Goal: Find specific page/section: Find specific page/section

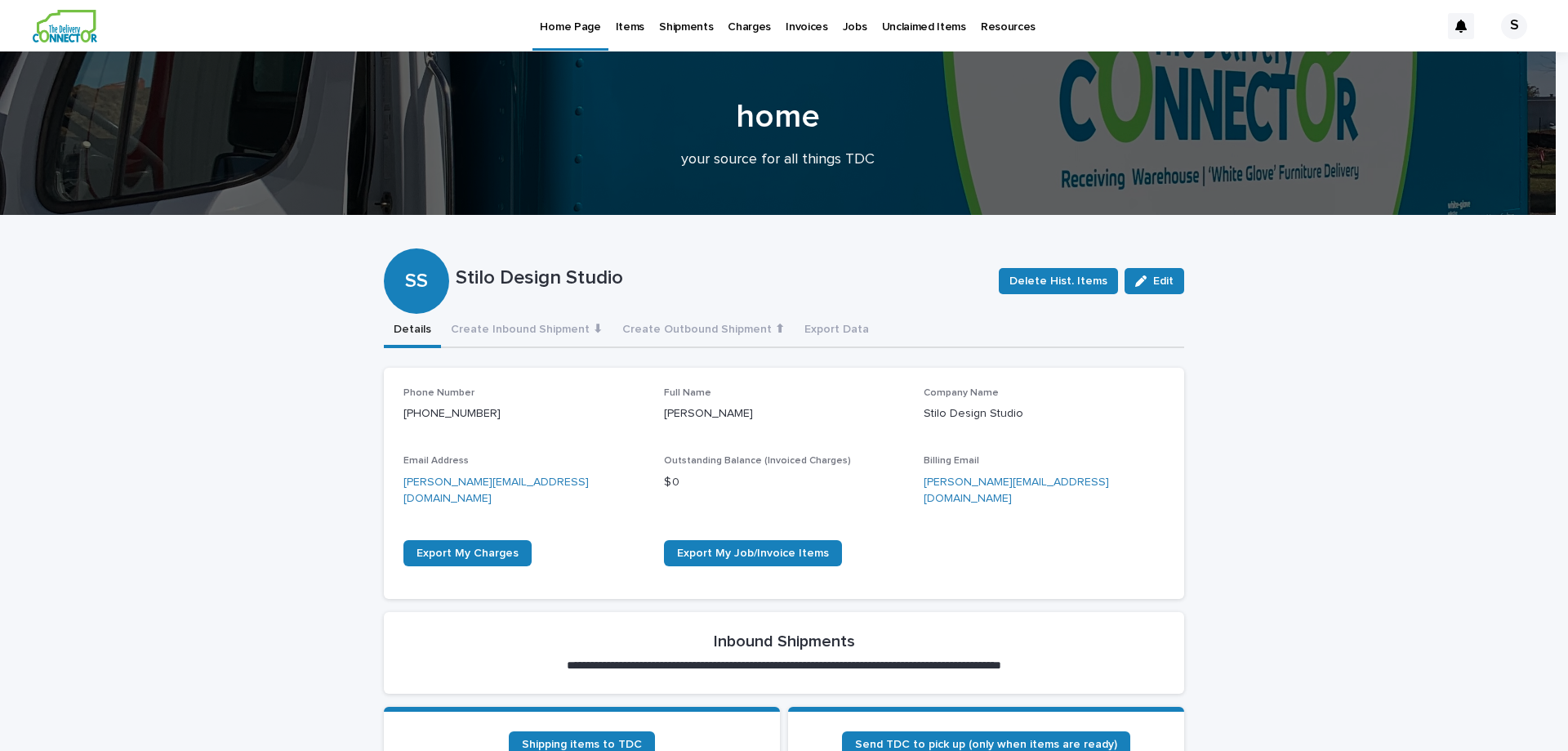
click at [624, 31] on p "Items" at bounding box center [630, 17] width 29 height 35
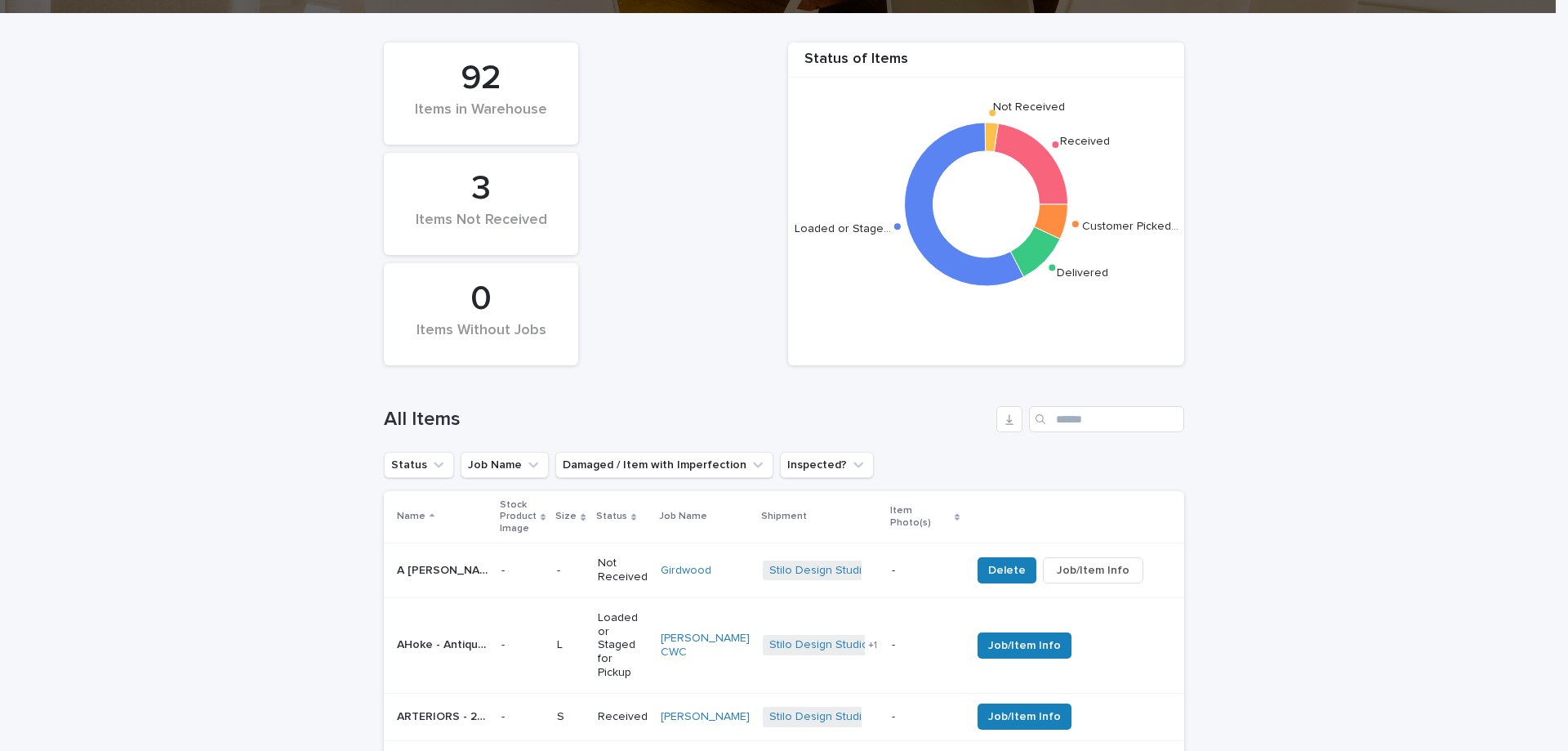
scroll to position [245, 0]
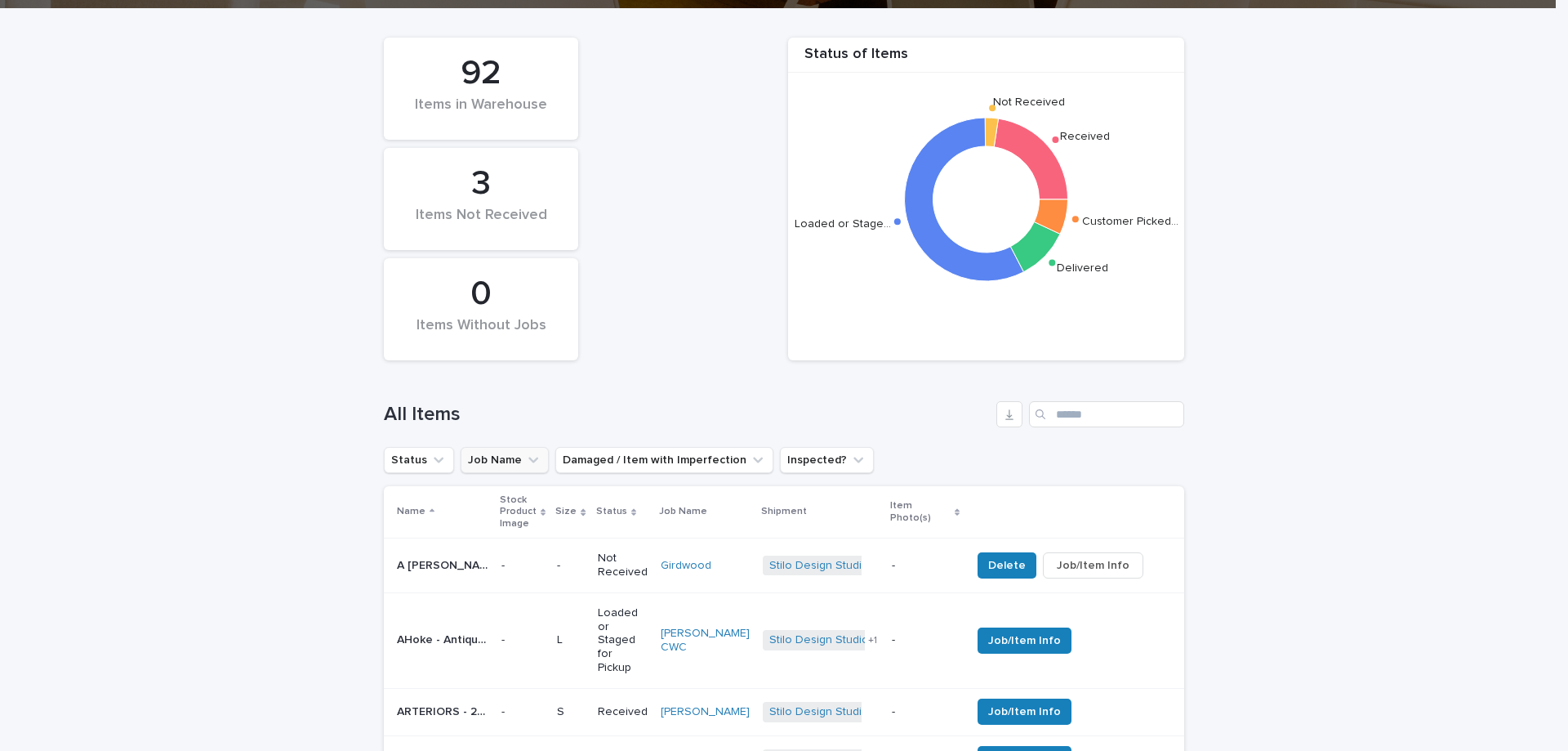
click at [525, 462] on icon "Job Name" at bounding box center [533, 460] width 16 height 16
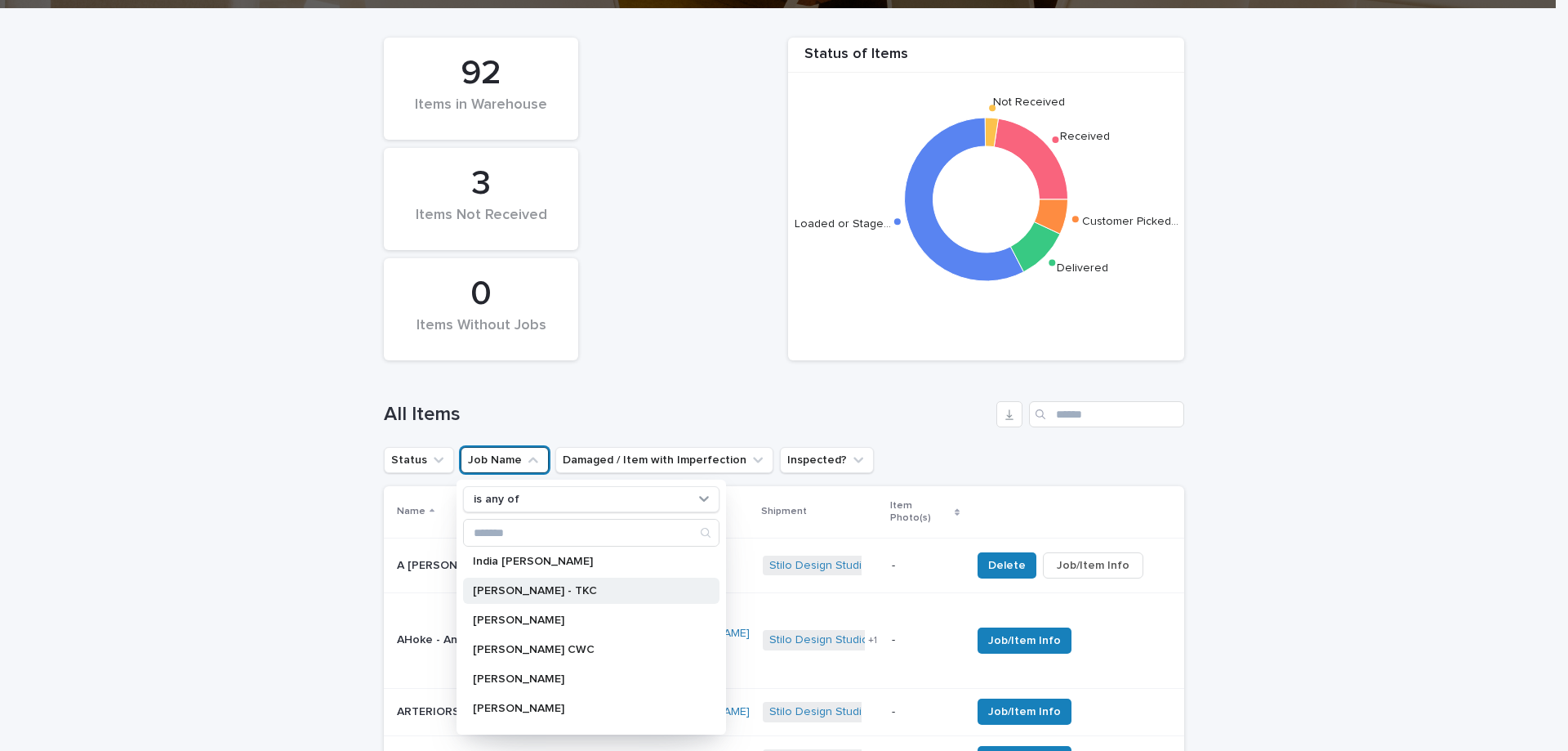
scroll to position [408, 0]
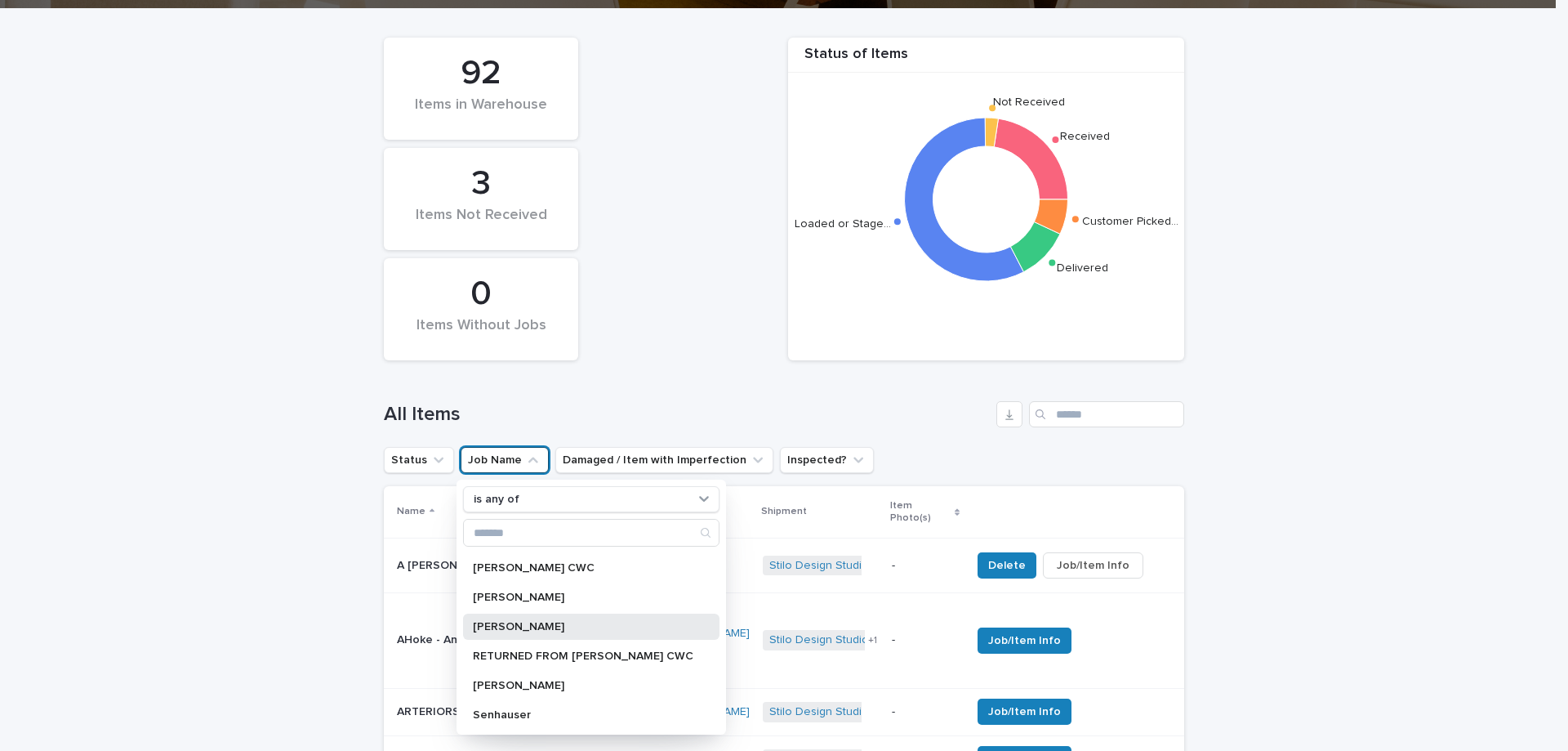
click at [496, 626] on p "[PERSON_NAME]" at bounding box center [584, 627] width 221 height 12
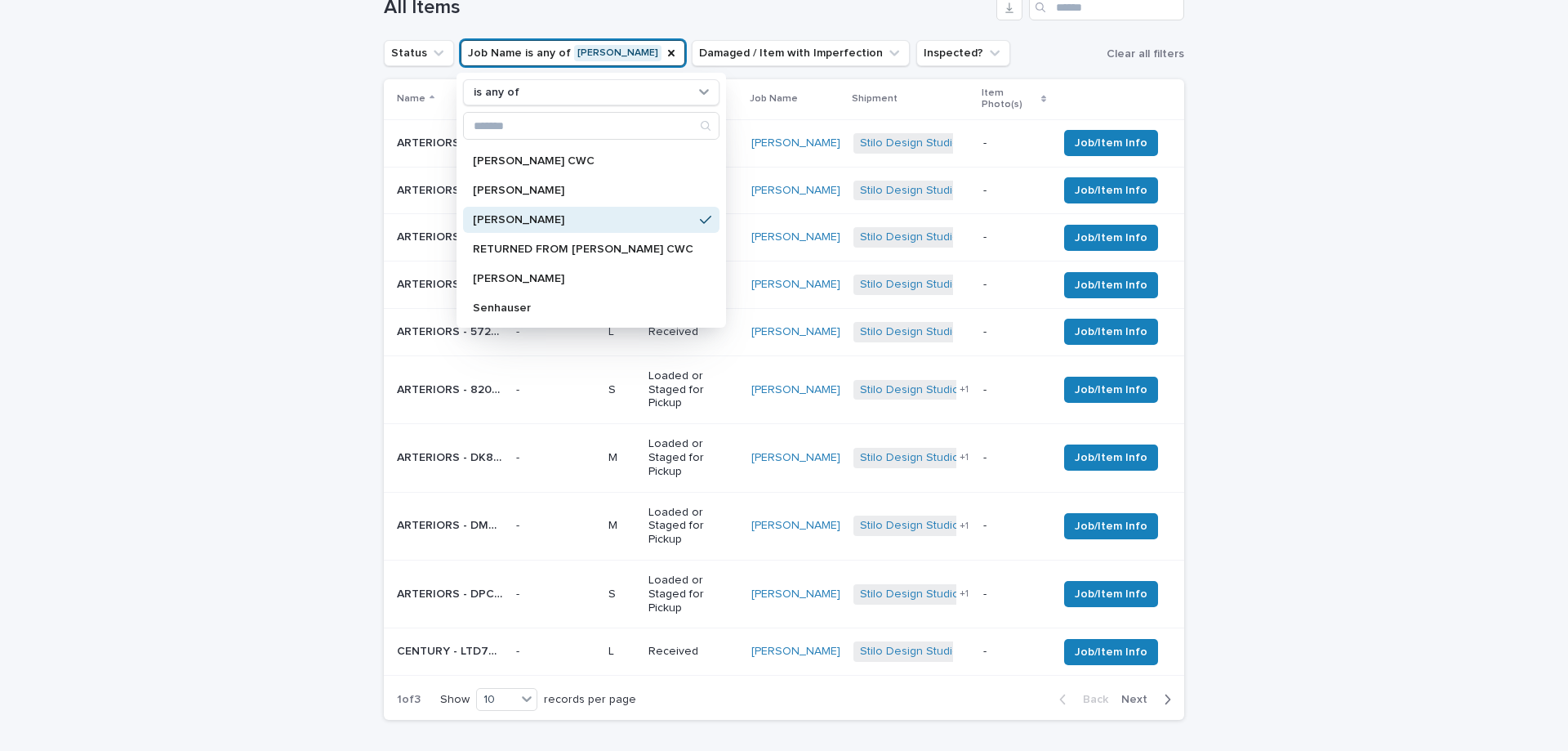
scroll to position [654, 0]
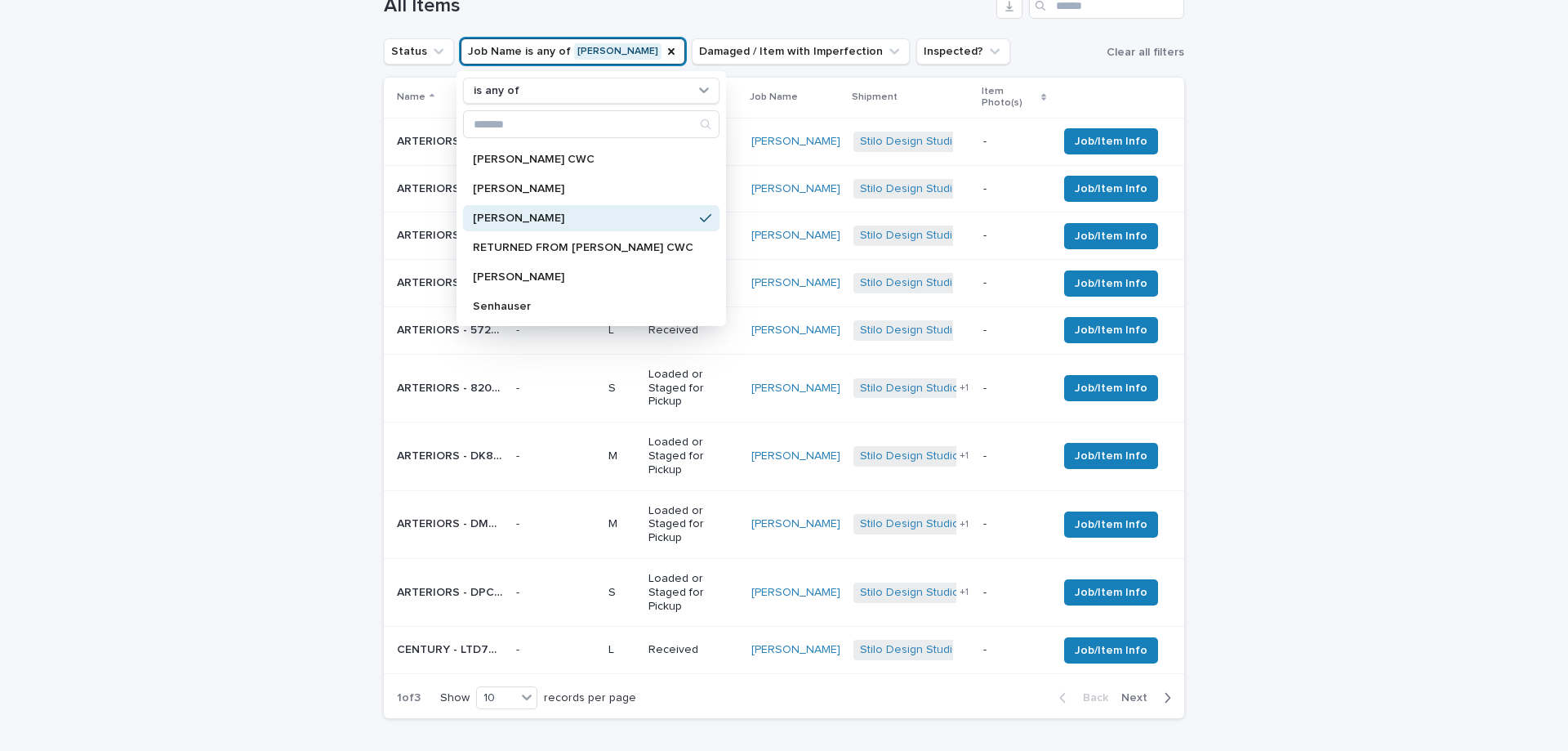
click at [1124, 692] on span "Next" at bounding box center [1139, 697] width 36 height 12
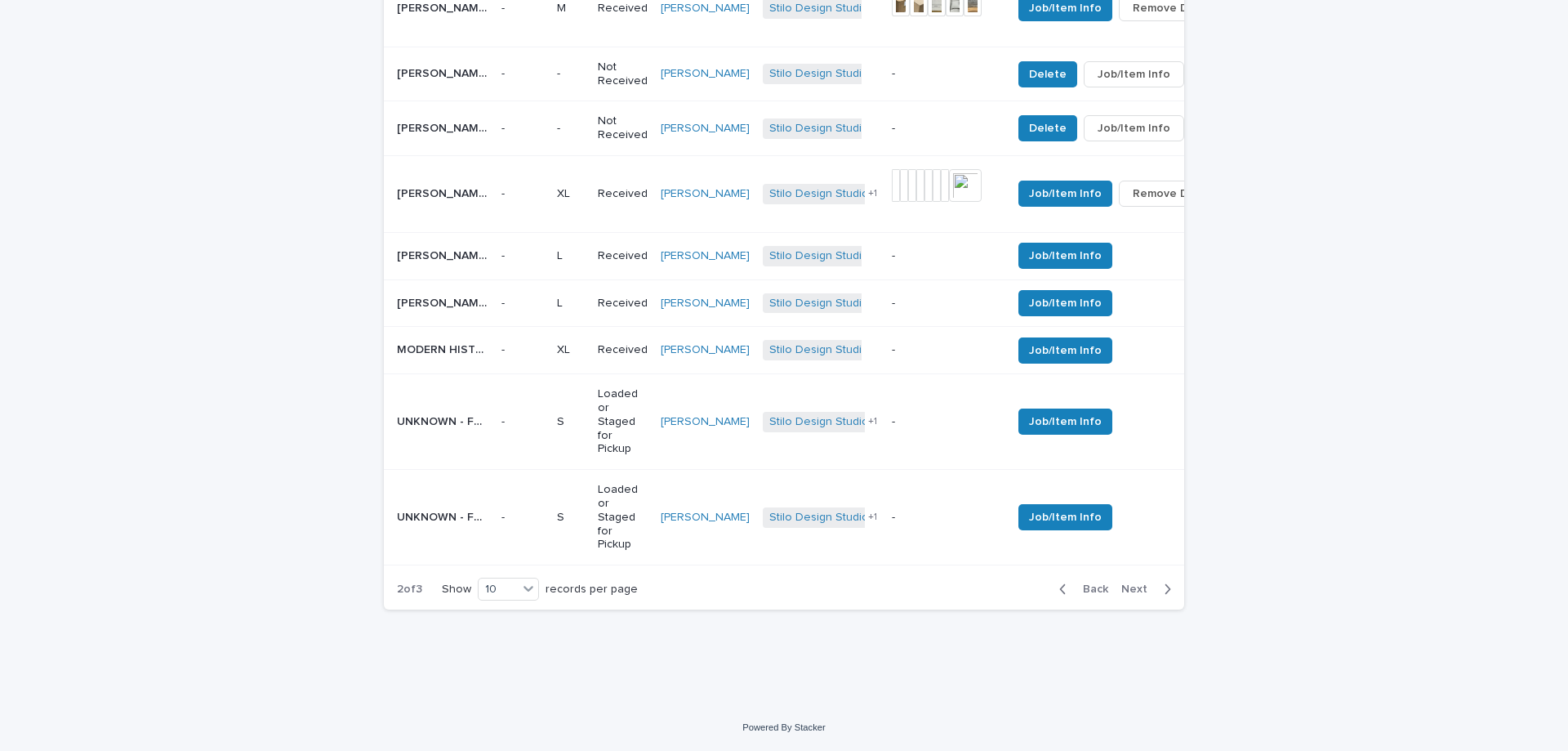
scroll to position [873, 0]
click at [1133, 591] on span "Next" at bounding box center [1139, 590] width 36 height 12
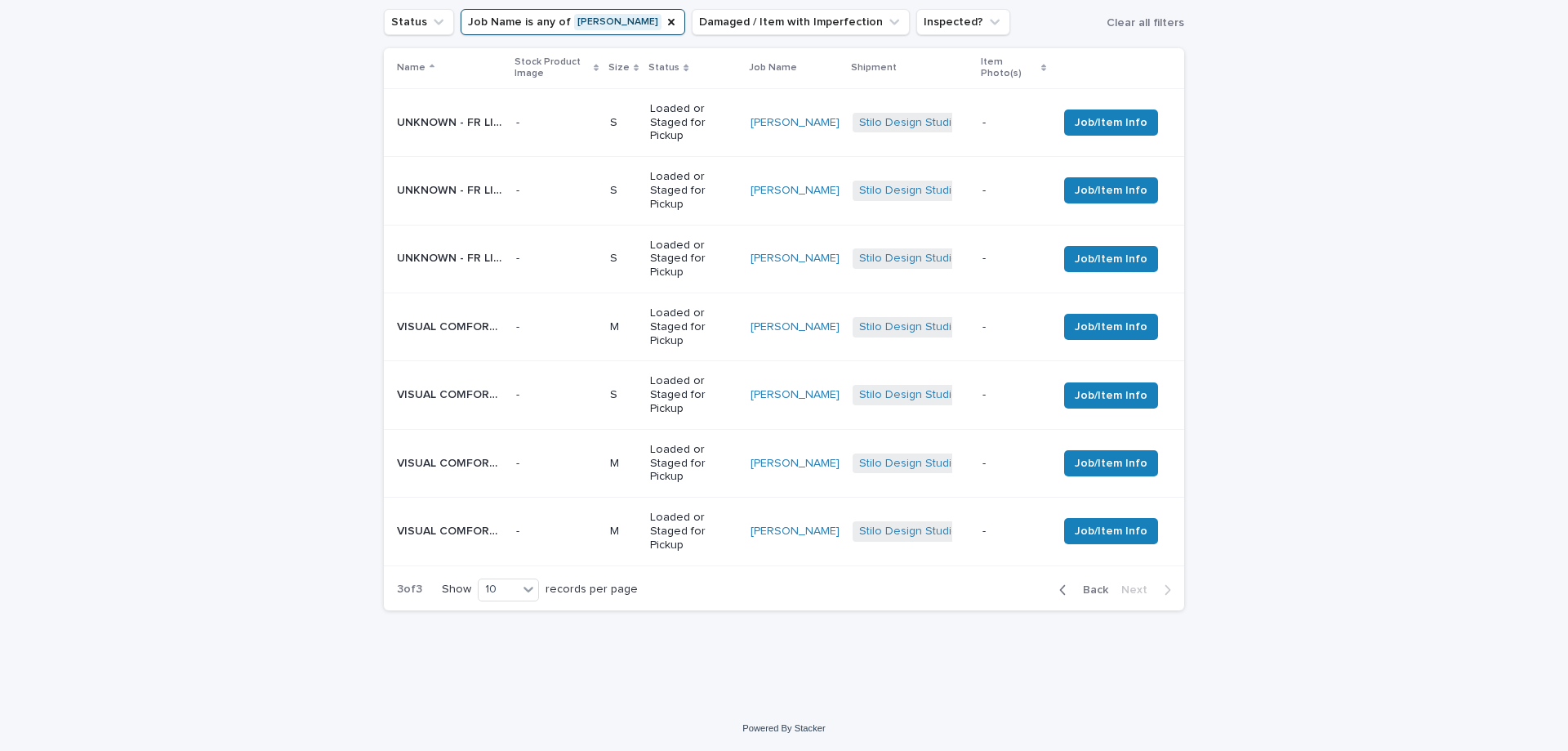
scroll to position [587, 0]
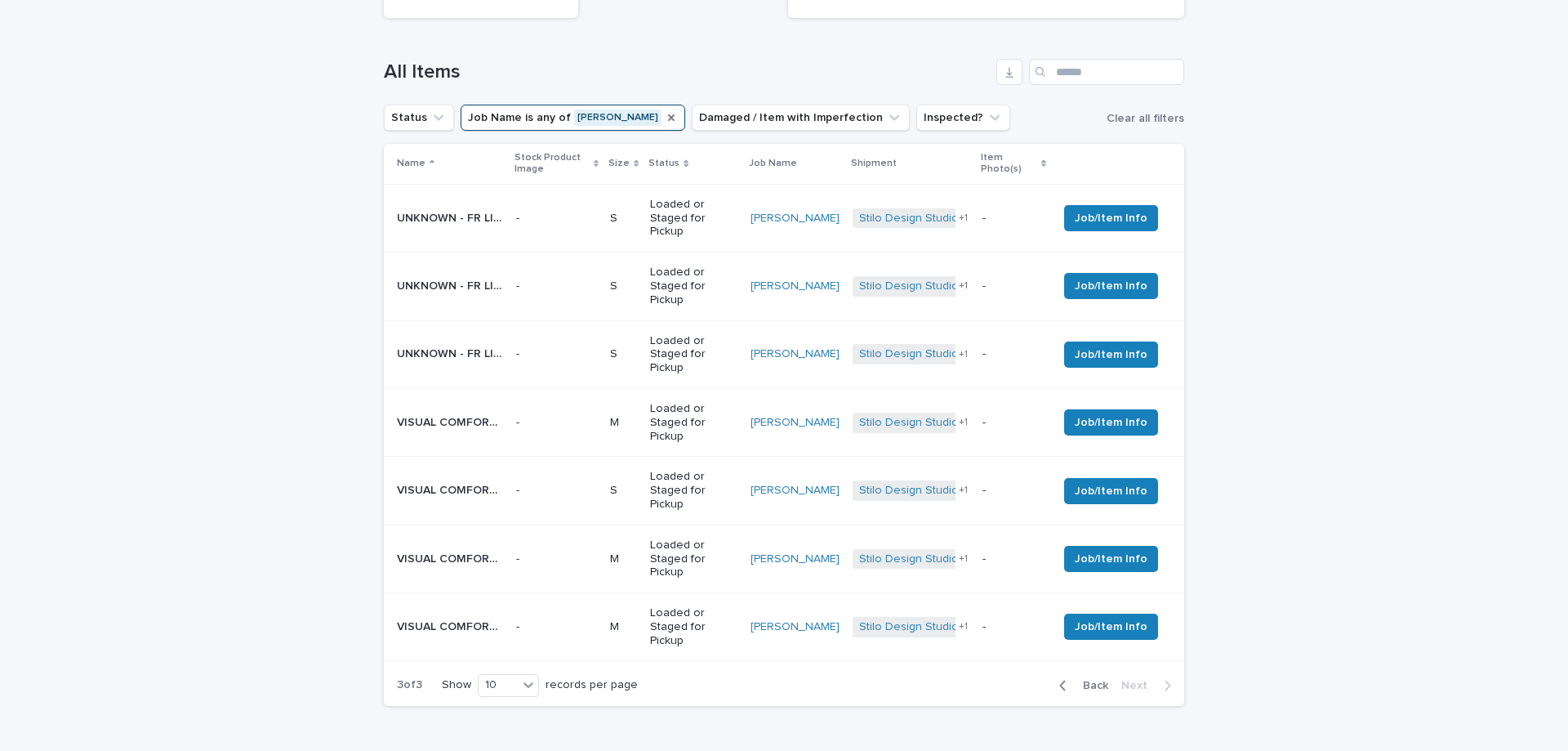
click at [665, 111] on icon "Job Name" at bounding box center [672, 118] width 13 height 13
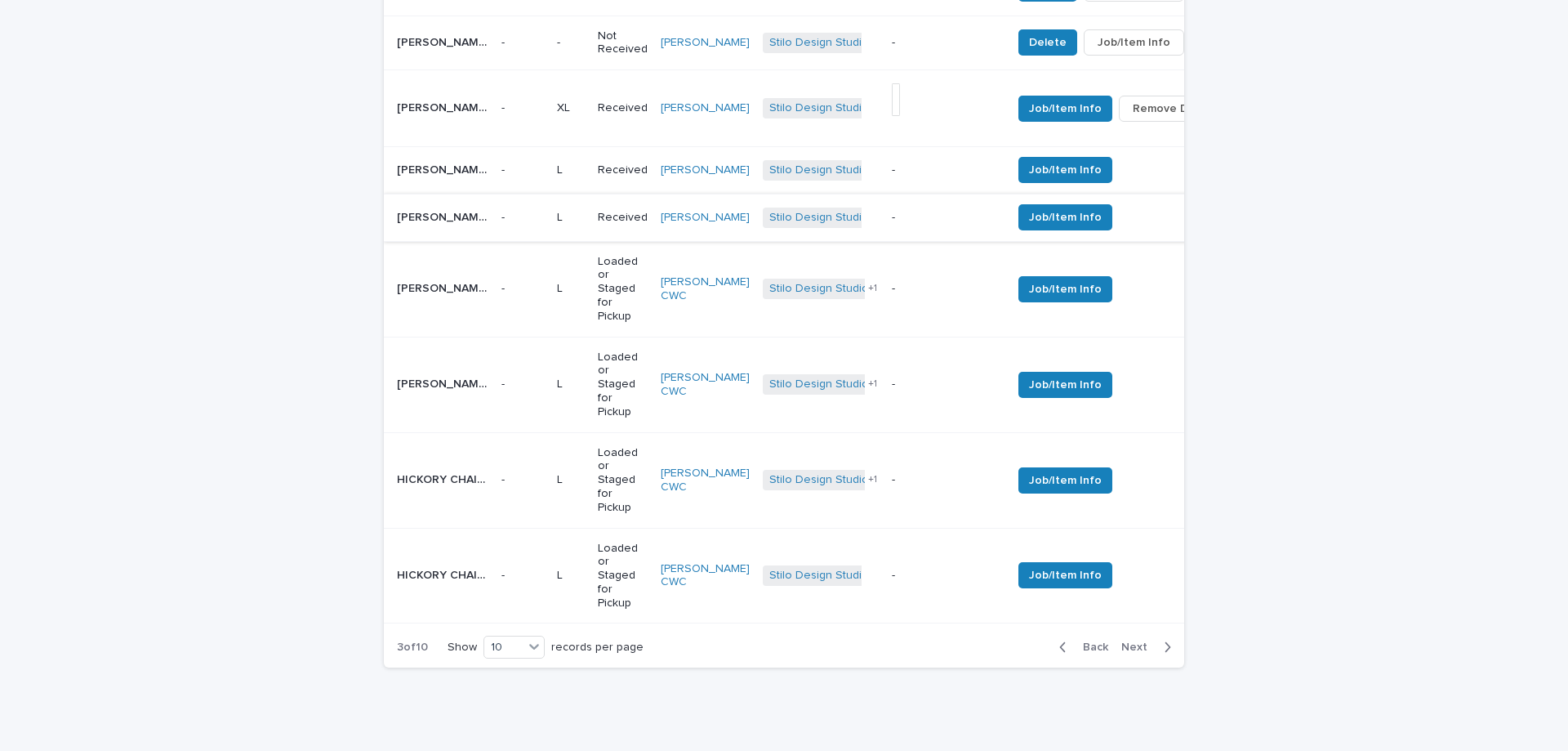
scroll to position [969, 0]
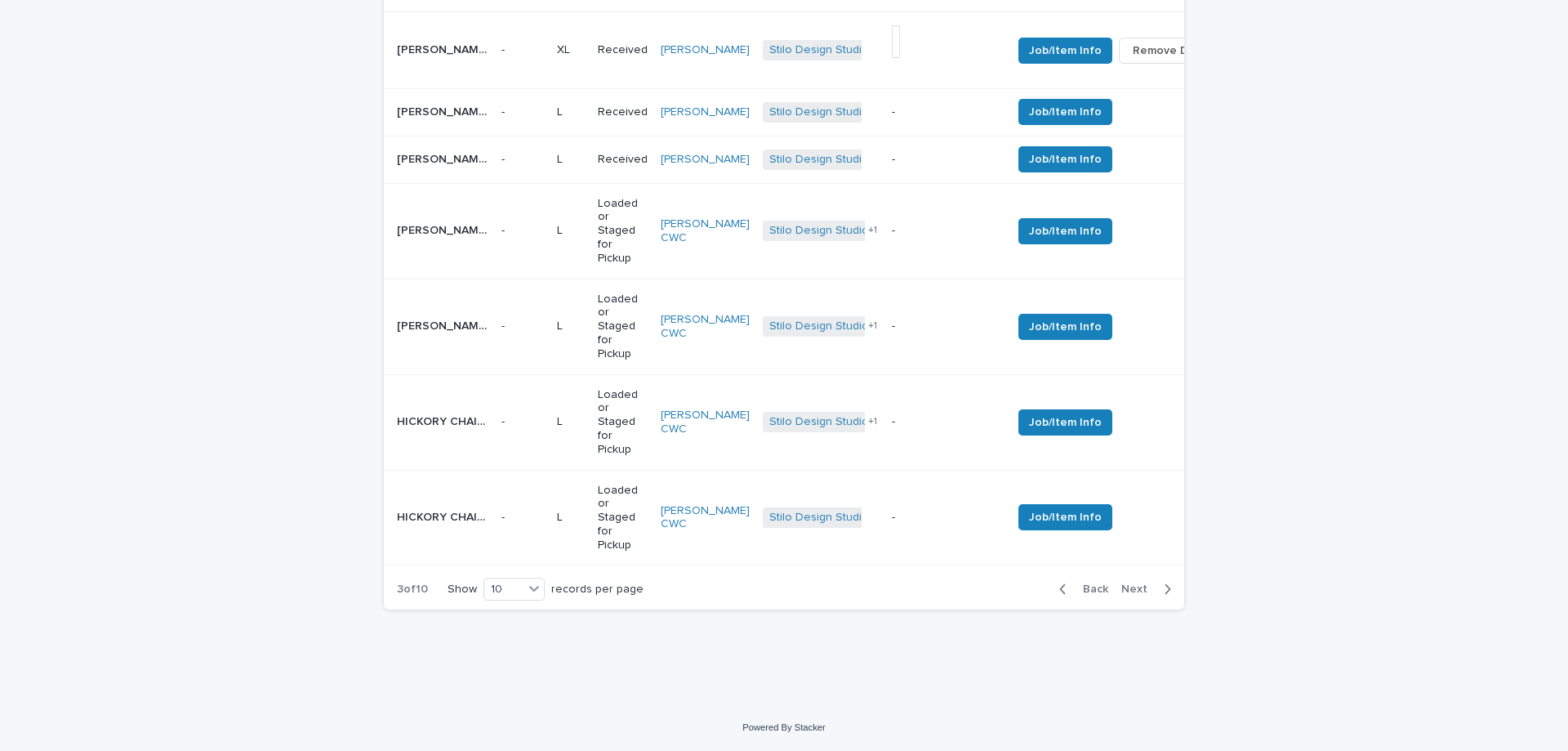
click at [1081, 589] on span "Back" at bounding box center [1091, 590] width 35 height 12
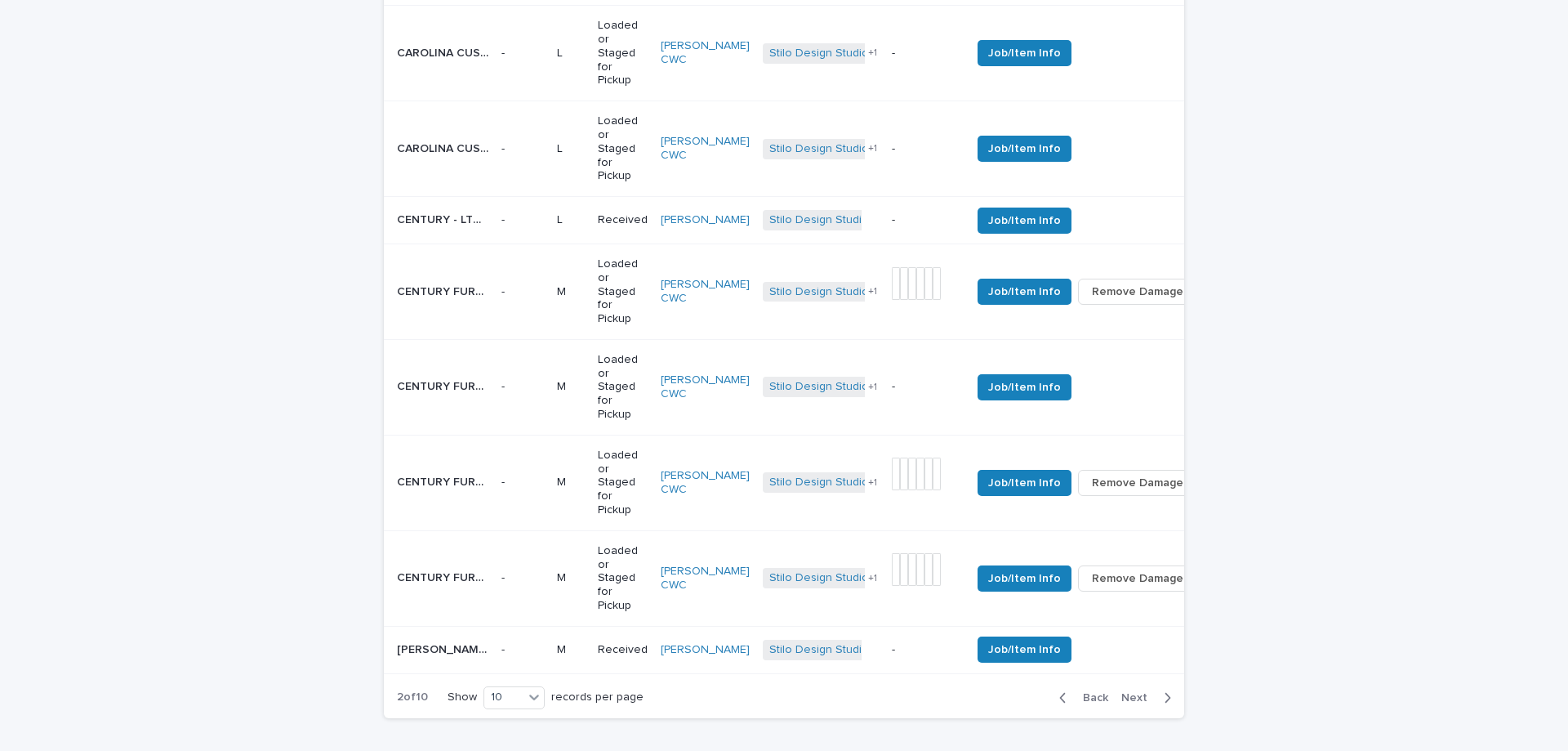
scroll to position [1029, 0]
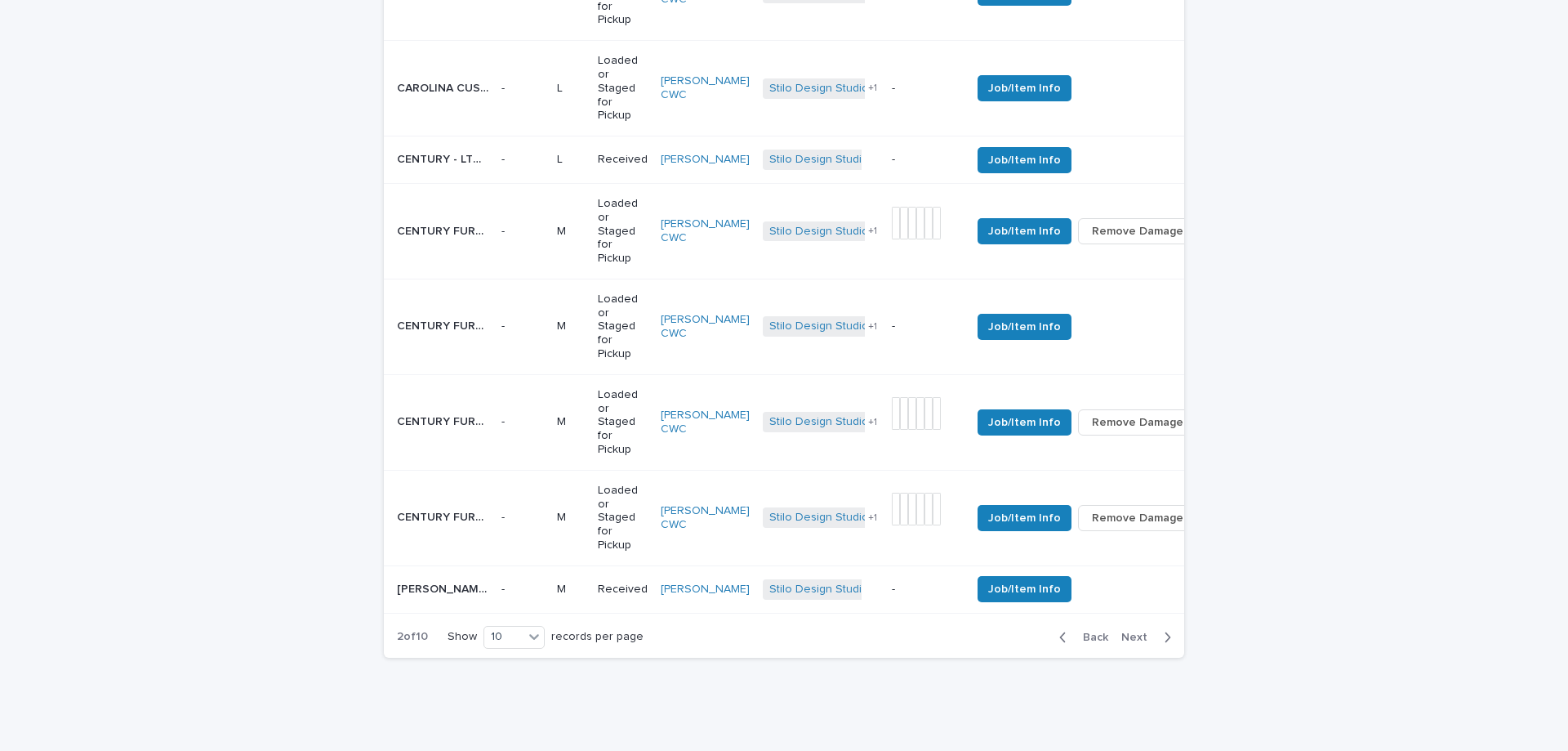
click at [1090, 643] on span "Back" at bounding box center [1091, 637] width 35 height 12
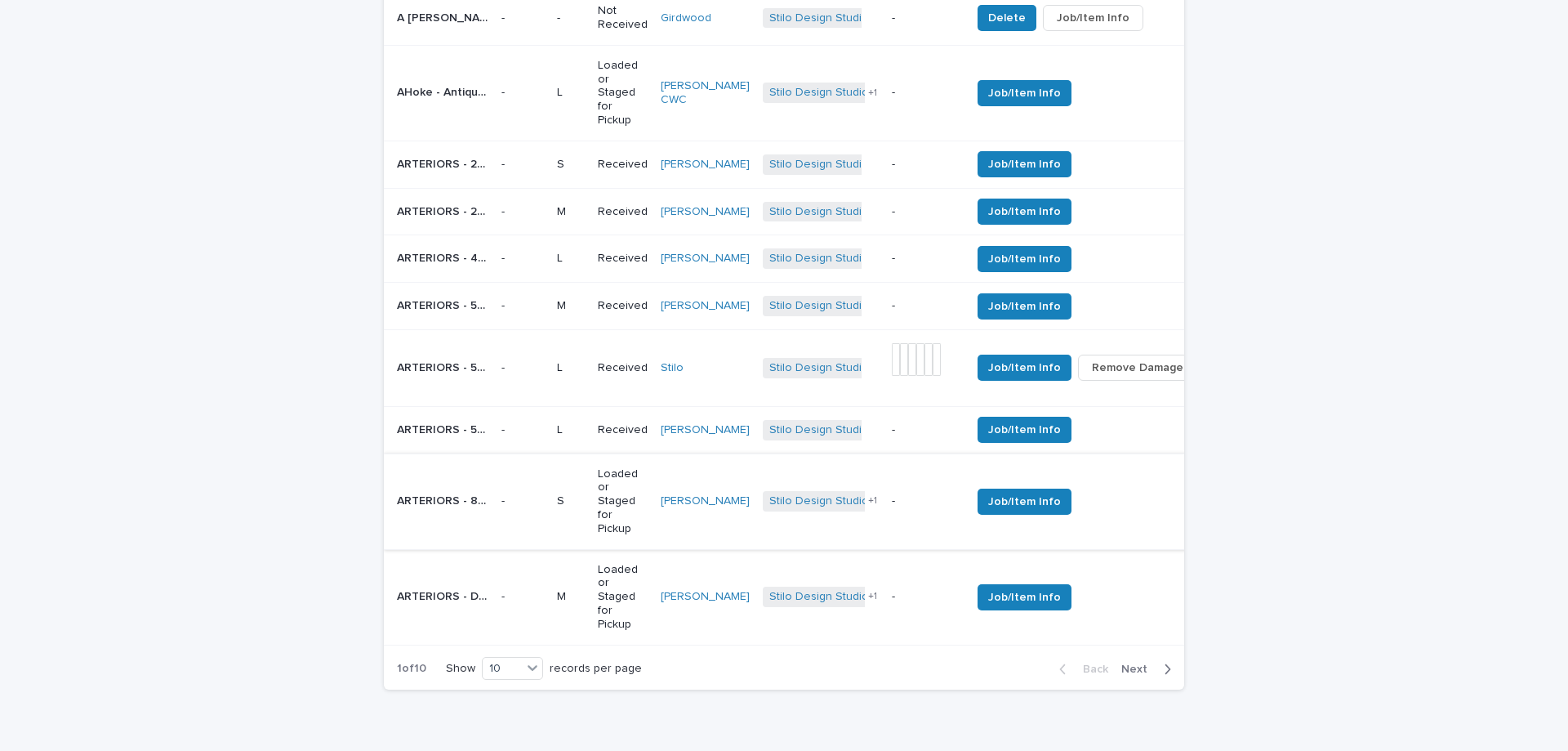
scroll to position [884, 0]
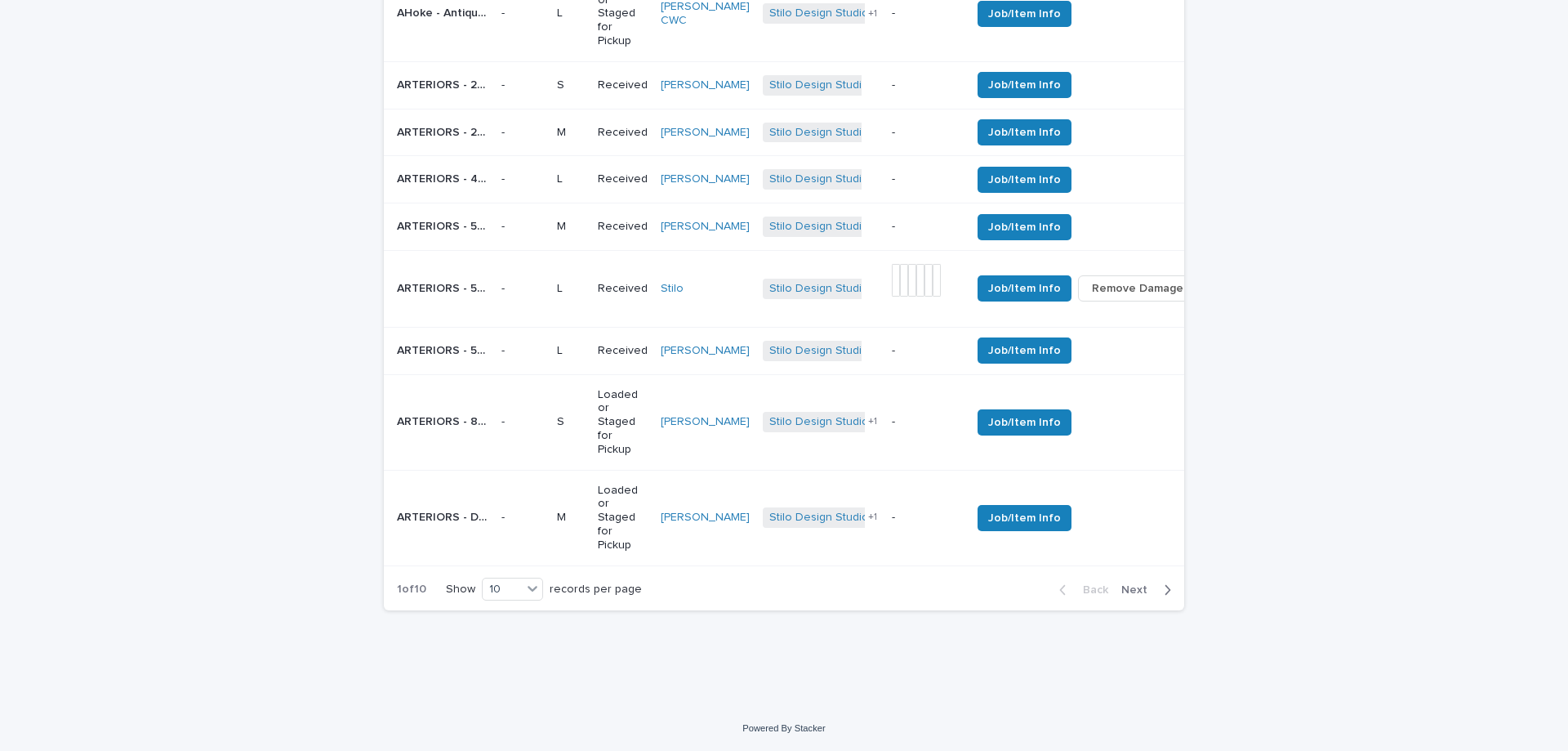
click at [1121, 587] on span "Next" at bounding box center [1139, 590] width 36 height 12
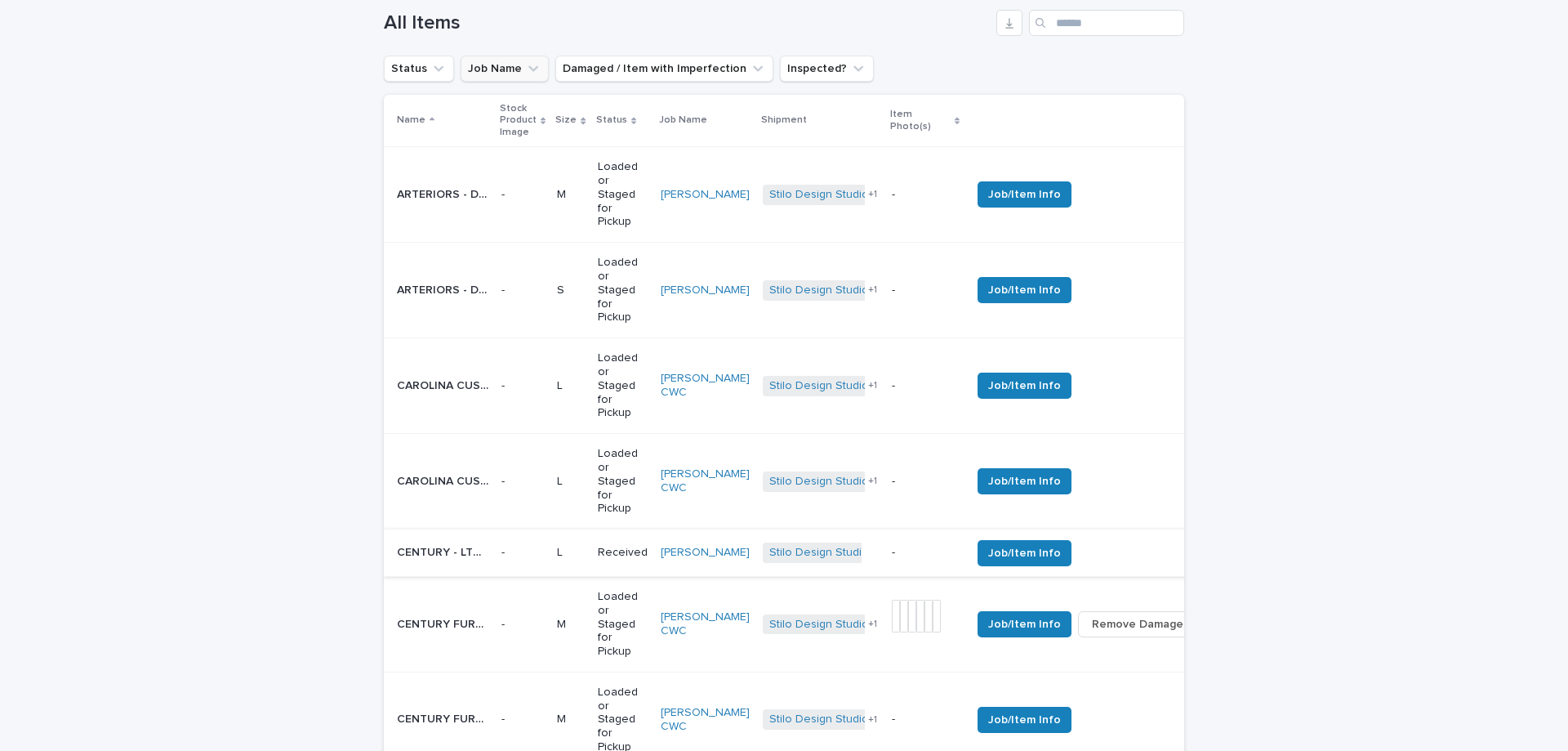
scroll to position [557, 0]
